Goal: Transaction & Acquisition: Purchase product/service

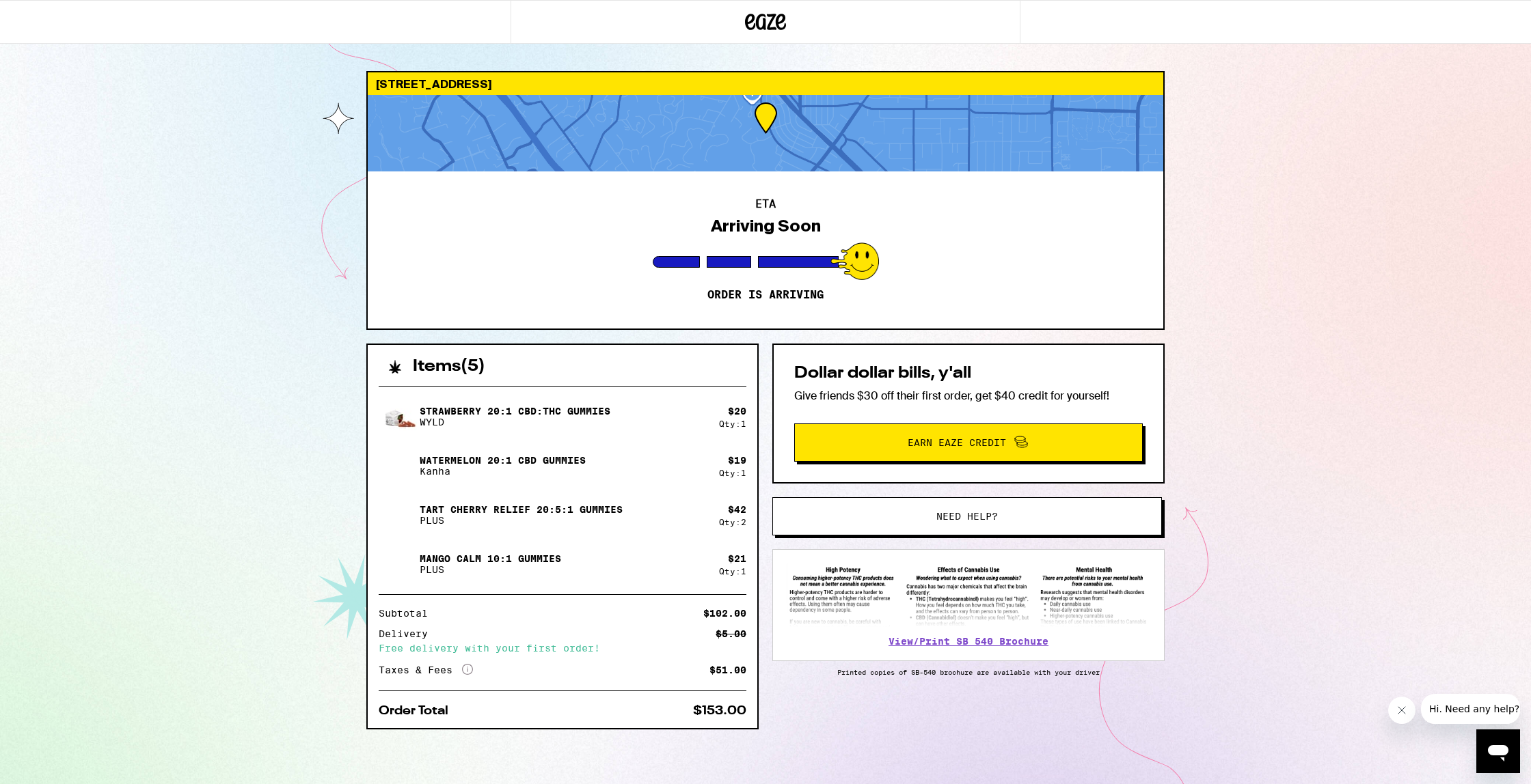
click at [765, 21] on icon at bounding box center [766, 22] width 20 height 16
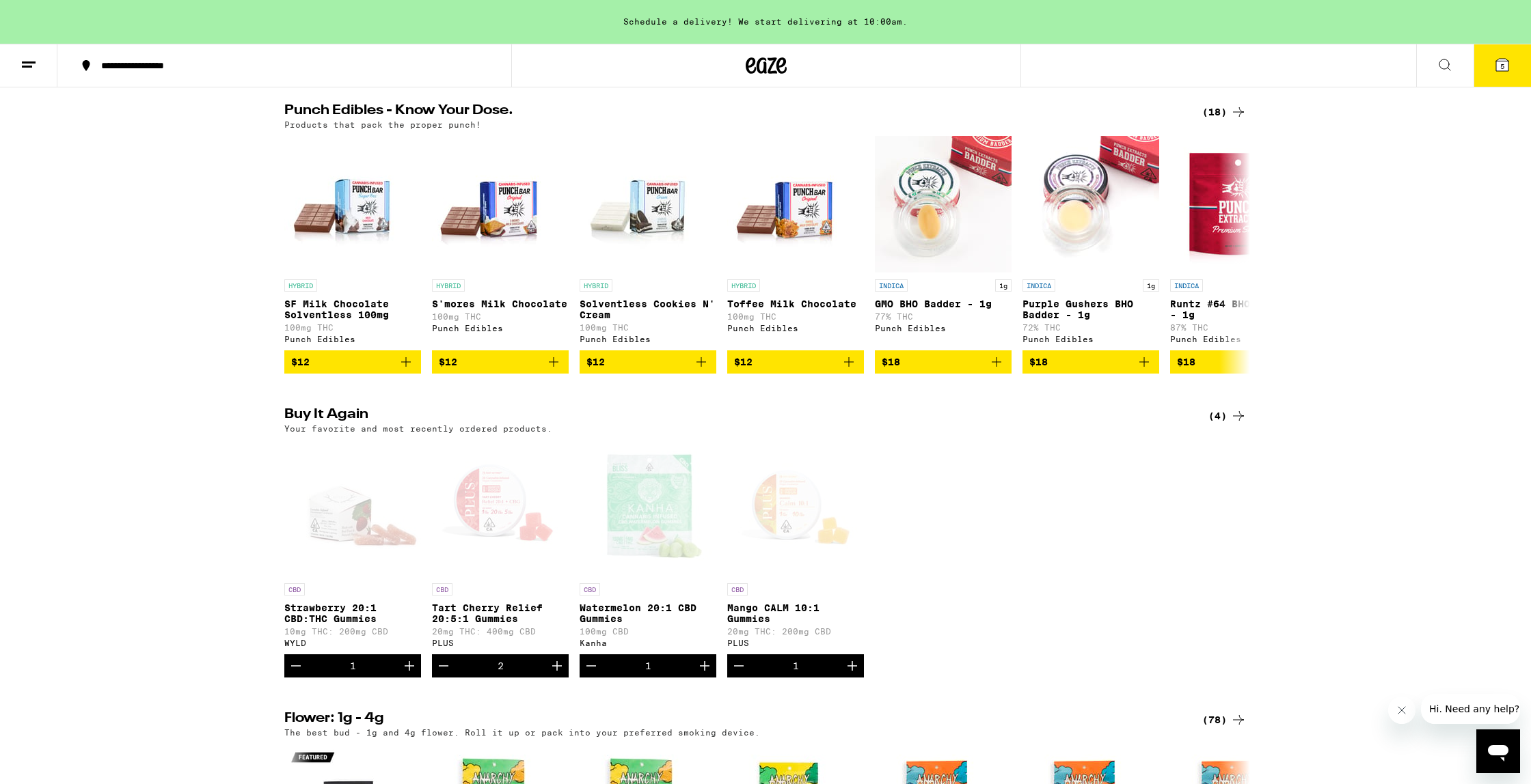
scroll to position [773, 0]
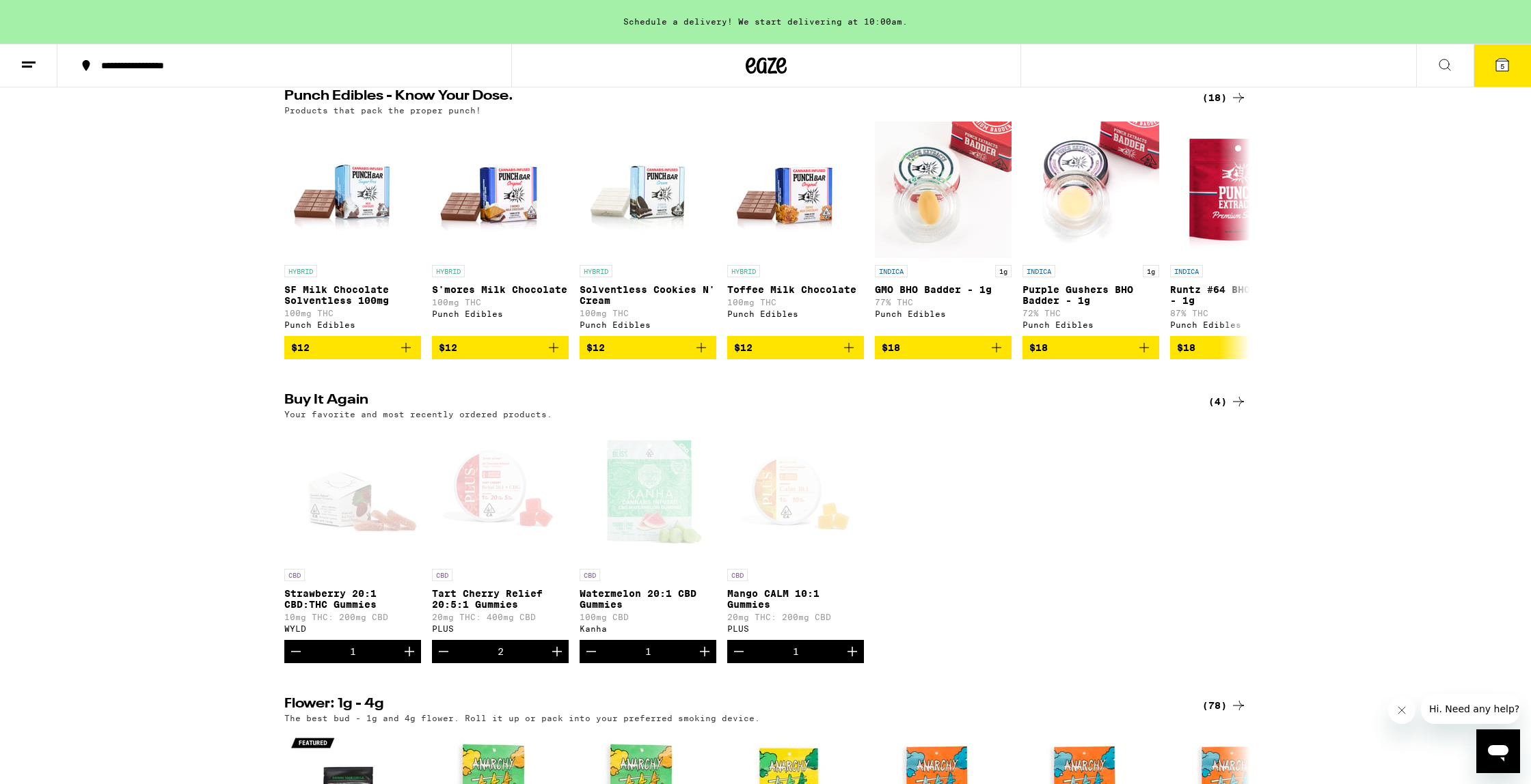
click at [1439, 75] on button at bounding box center [1444, 66] width 57 height 43
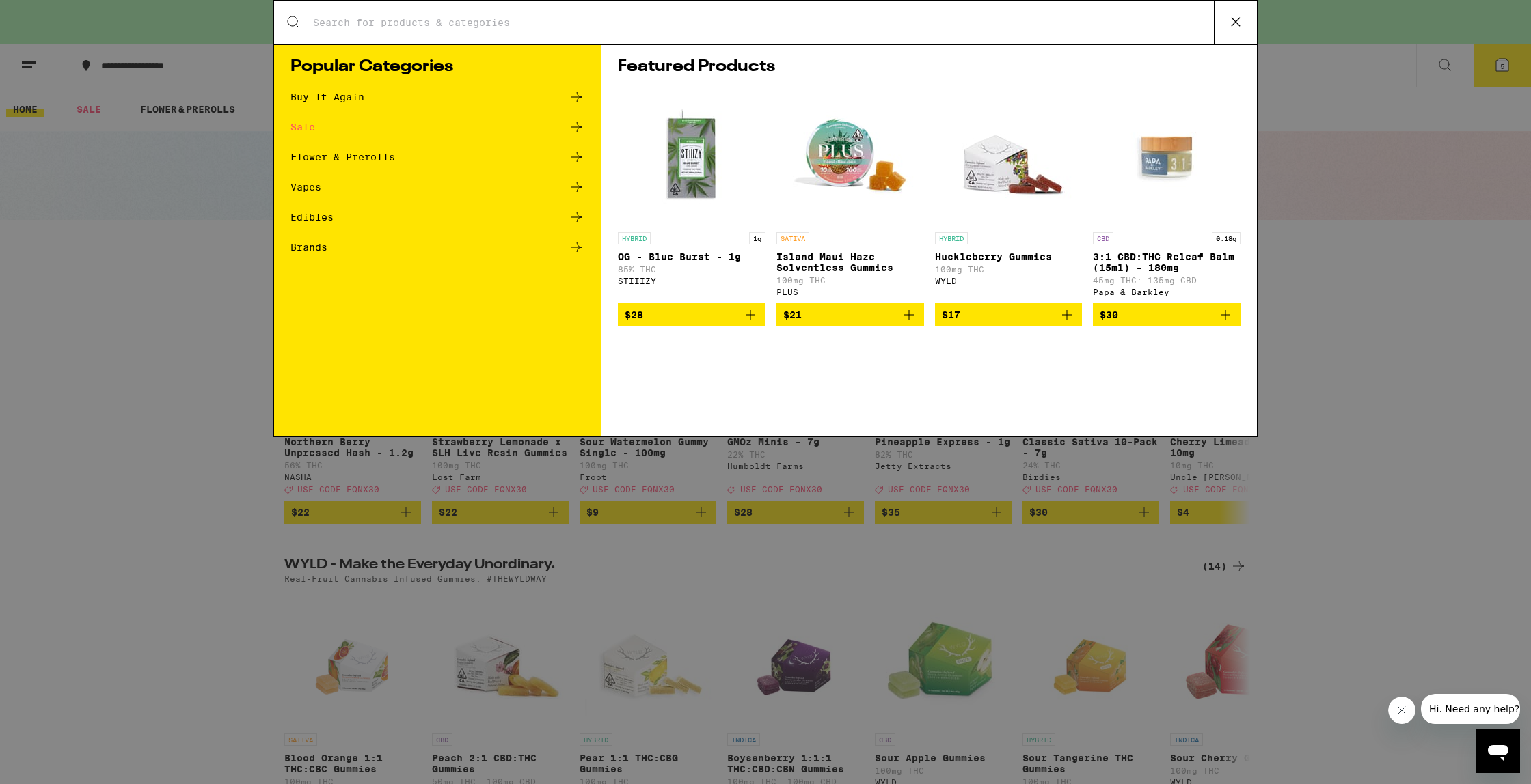
click at [724, 27] on input "Search for Products" at bounding box center [763, 22] width 902 height 12
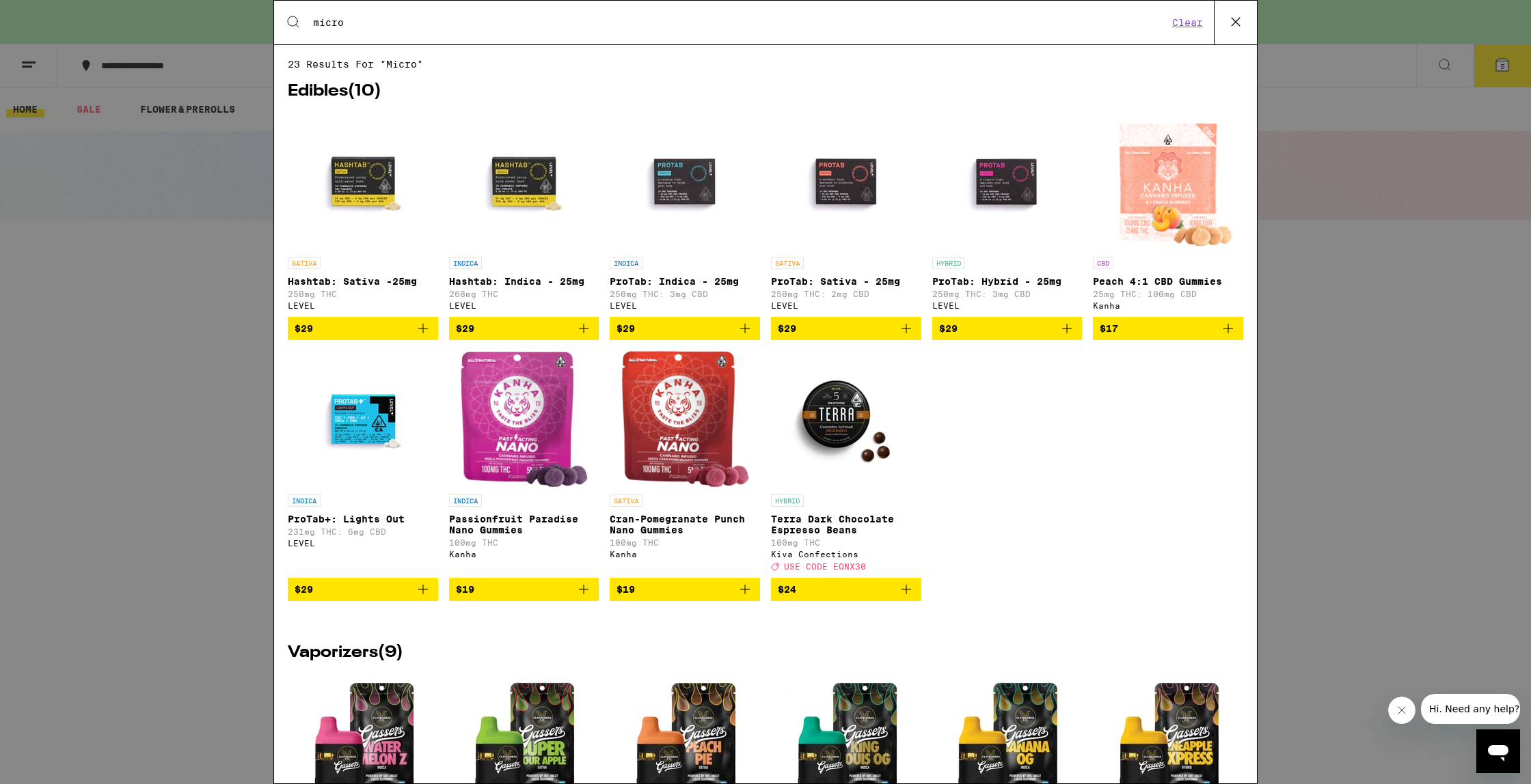
click at [480, 22] on input "micro" at bounding box center [740, 22] width 856 height 12
click at [481, 22] on input "micro" at bounding box center [740, 22] width 856 height 12
click at [484, 22] on input "micro" at bounding box center [740, 22] width 856 height 12
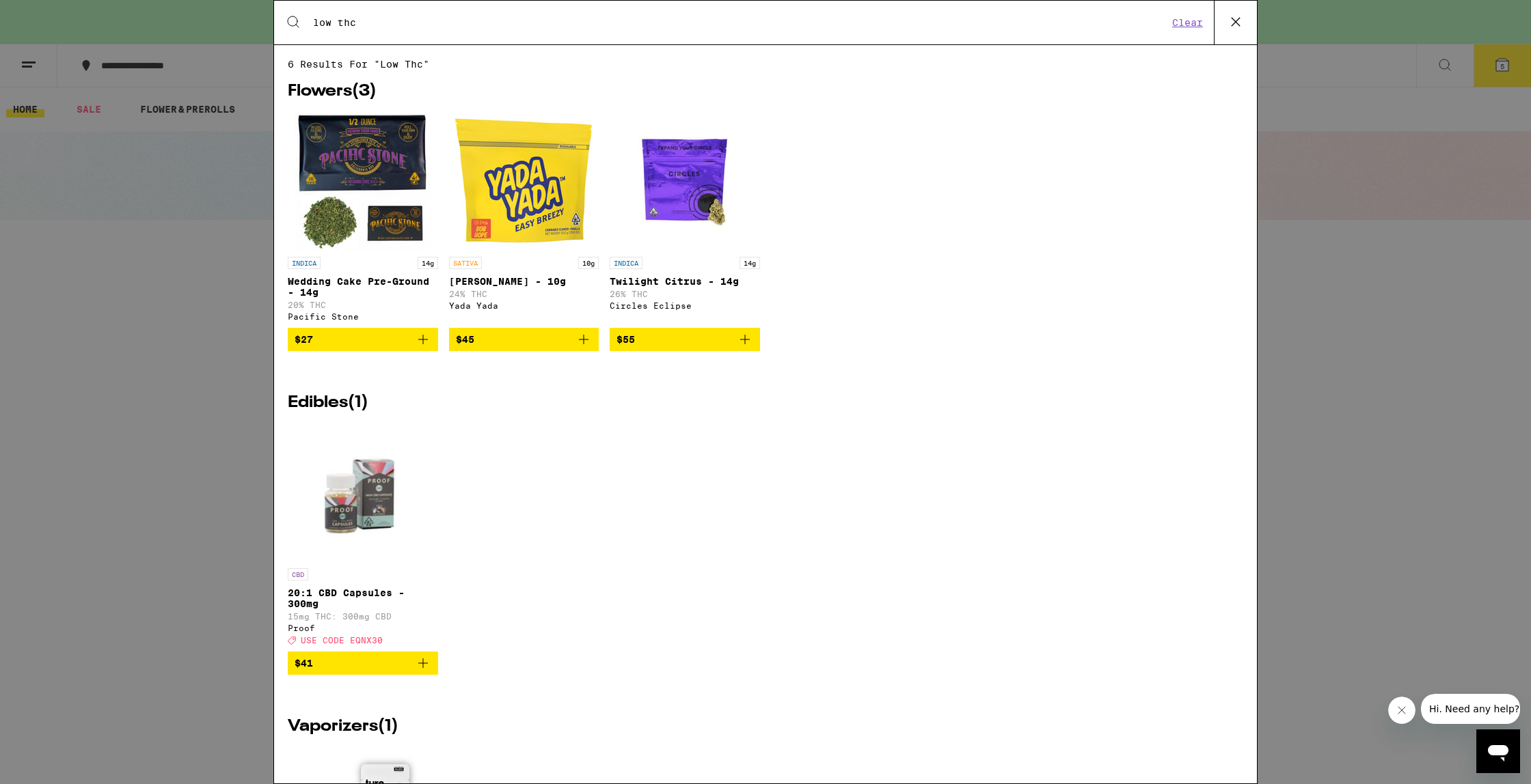
type input "low thc"
click at [352, 517] on img "Open page for 20:1 CBD Capsules - 300mg from Proof" at bounding box center [363, 493] width 150 height 137
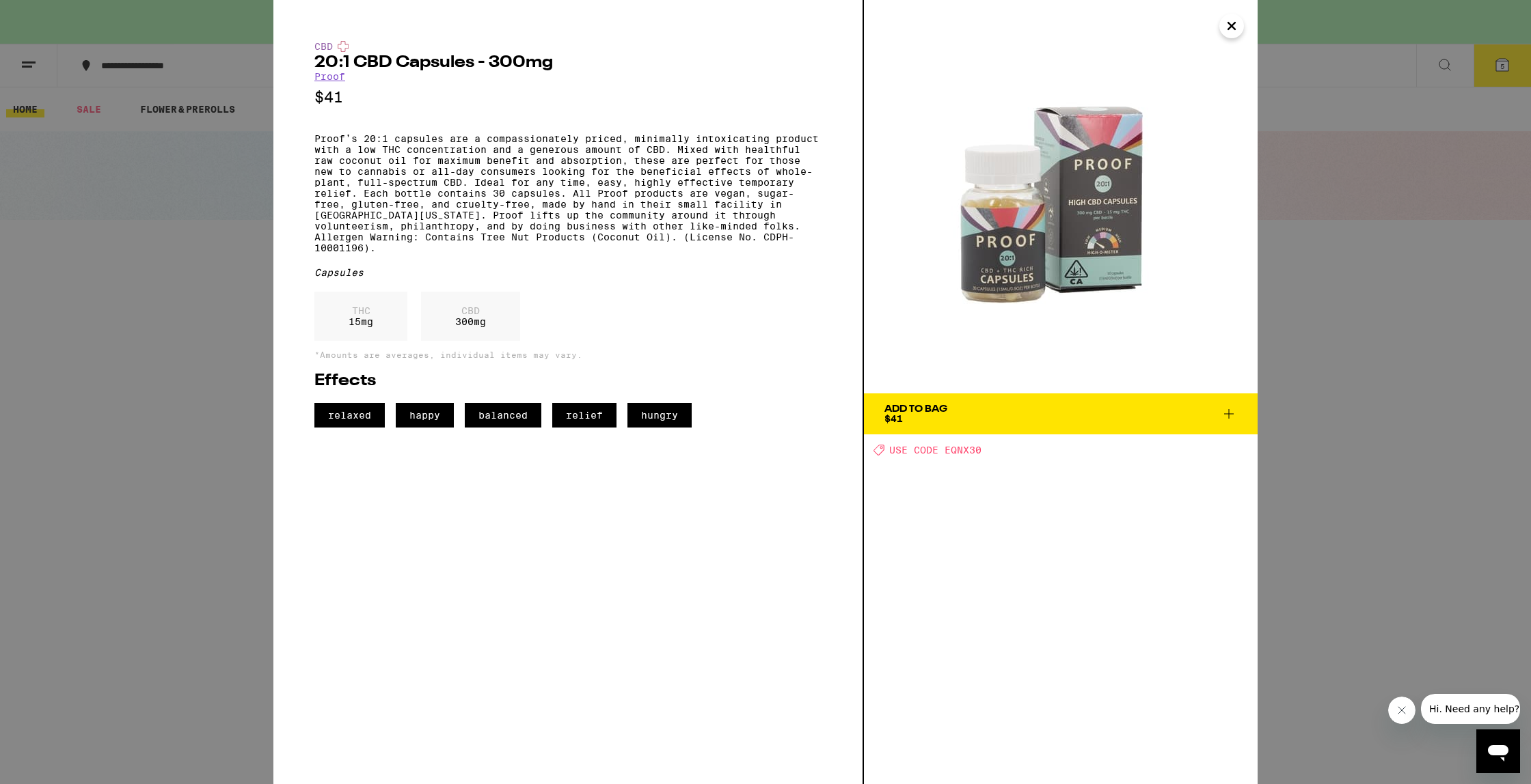
click at [1236, 31] on icon "Close" at bounding box center [1232, 26] width 16 height 20
